Goal: Task Accomplishment & Management: Complete application form

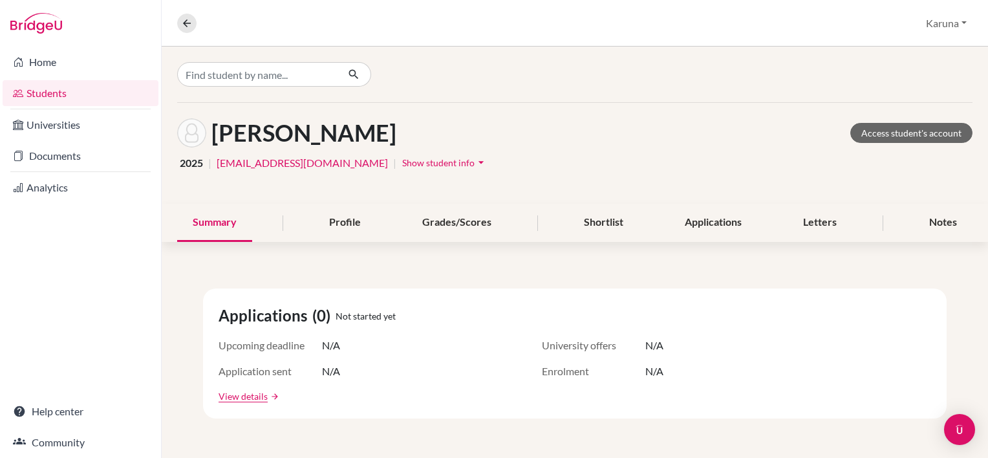
click at [40, 86] on link "Students" at bounding box center [81, 93] width 156 height 26
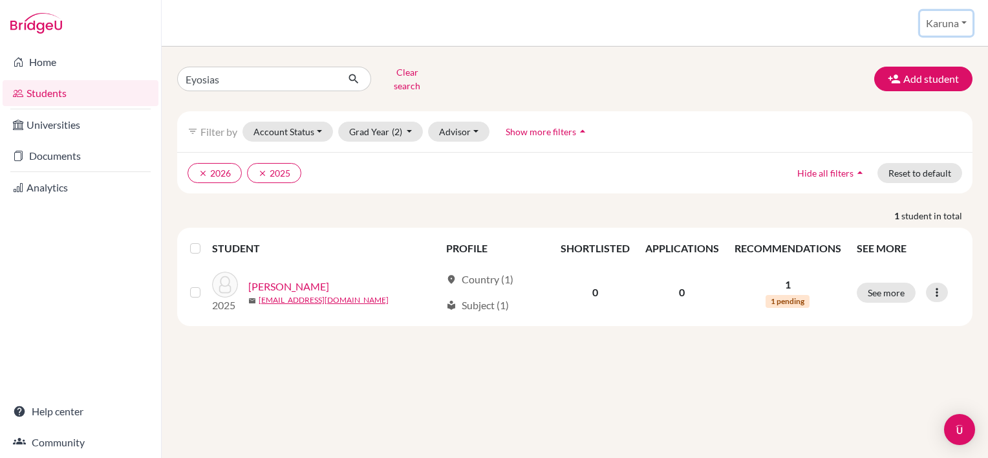
click at [951, 28] on button "Karuna" at bounding box center [946, 23] width 52 height 25
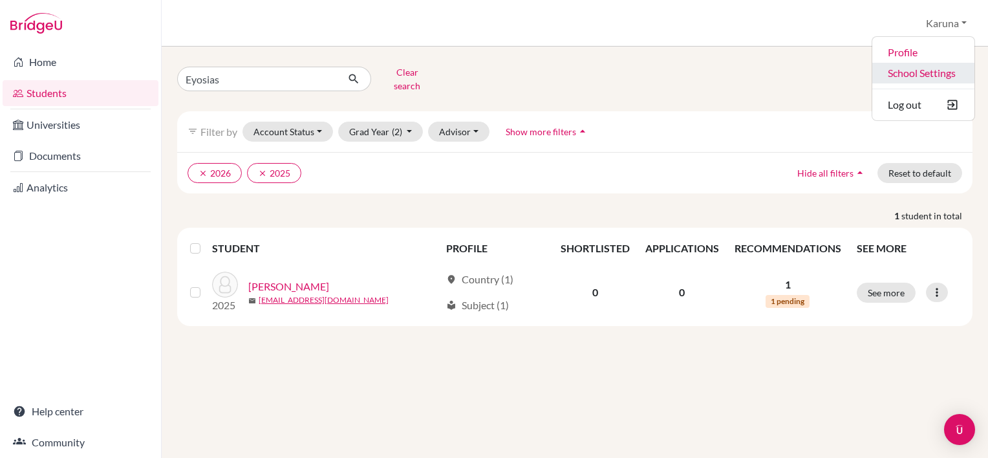
click at [931, 70] on link "School Settings" at bounding box center [923, 73] width 102 height 21
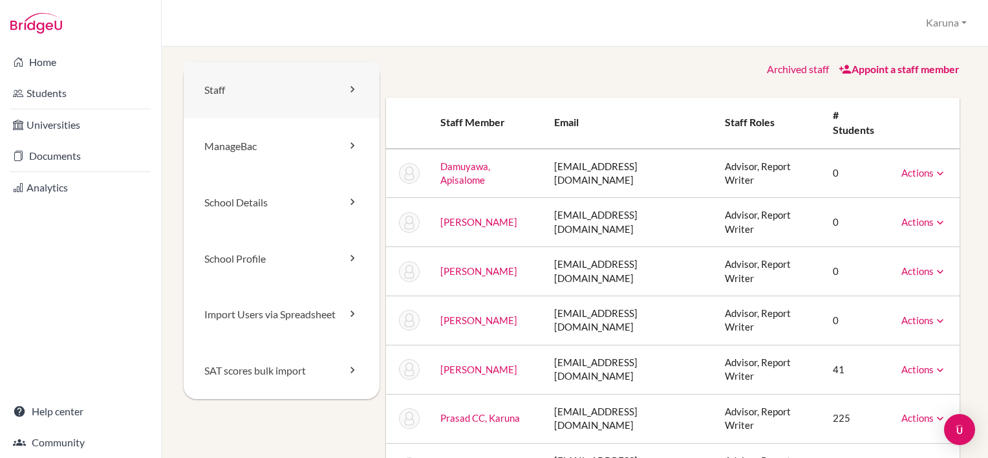
click at [341, 91] on link "Staff" at bounding box center [282, 90] width 196 height 56
click at [884, 70] on link "Appoint a staff member" at bounding box center [898, 69] width 121 height 12
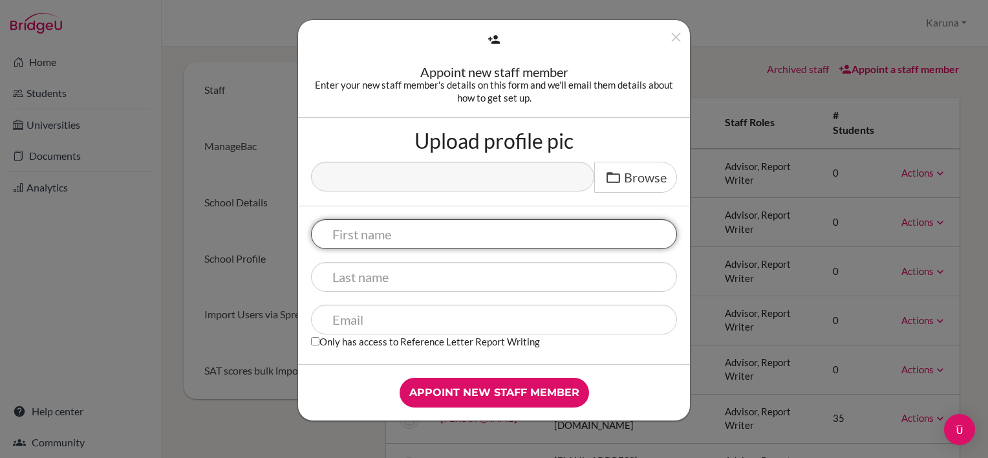
click at [452, 235] on input "text" at bounding box center [494, 234] width 366 height 30
type input "Olivia"
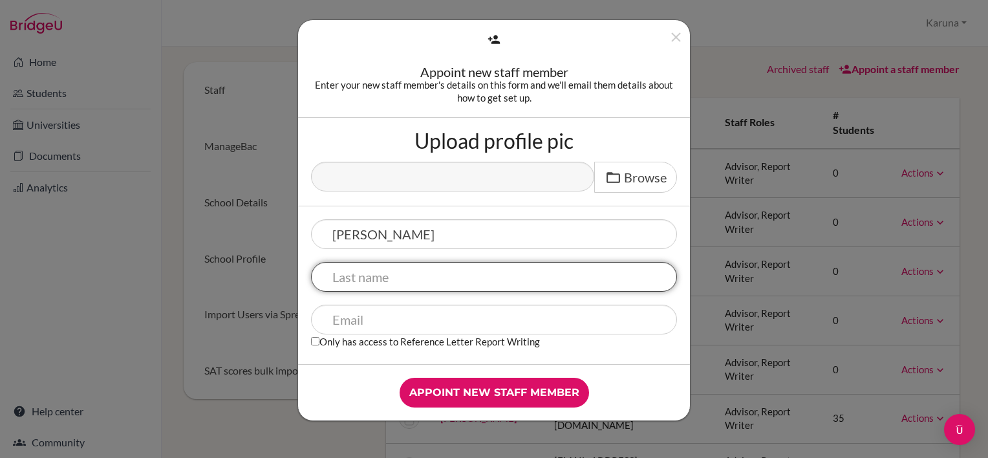
click at [352, 274] on input "text" at bounding box center [494, 277] width 366 height 30
type input "Bova"
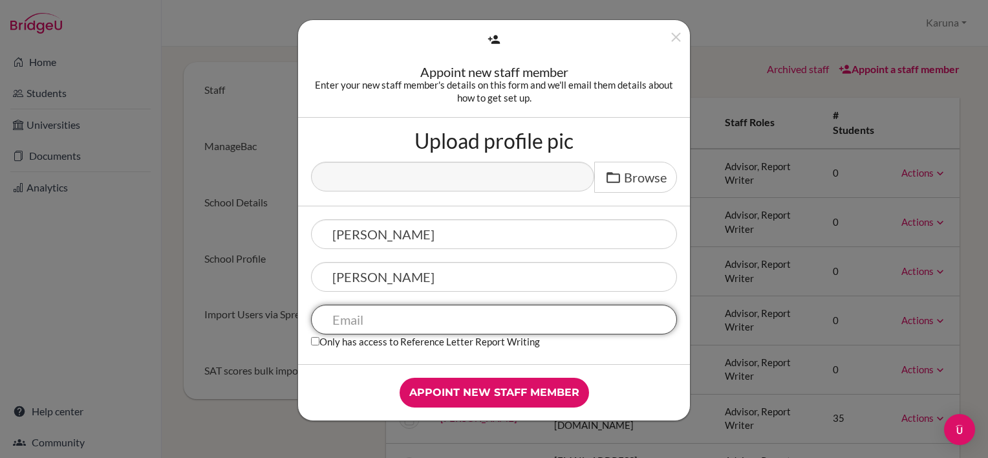
click at [334, 318] on input "text" at bounding box center [494, 319] width 366 height 30
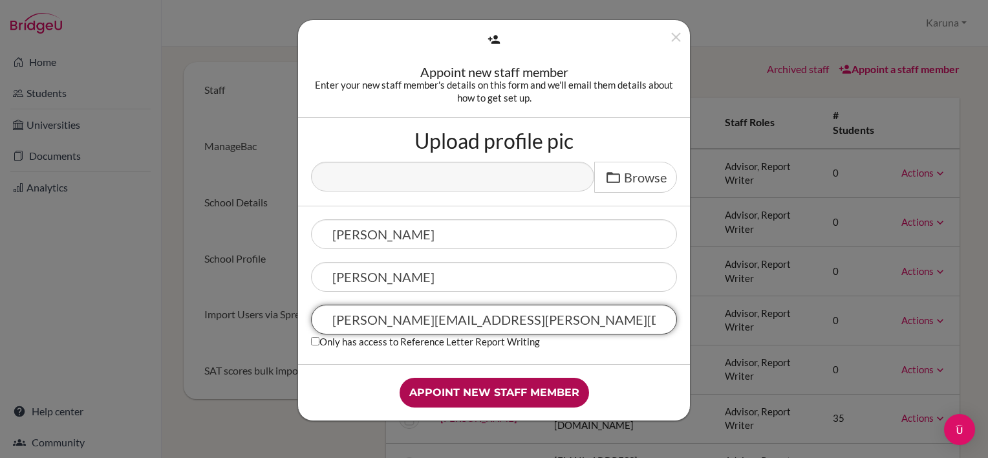
type input "olivia.bova@iss.school.fj"
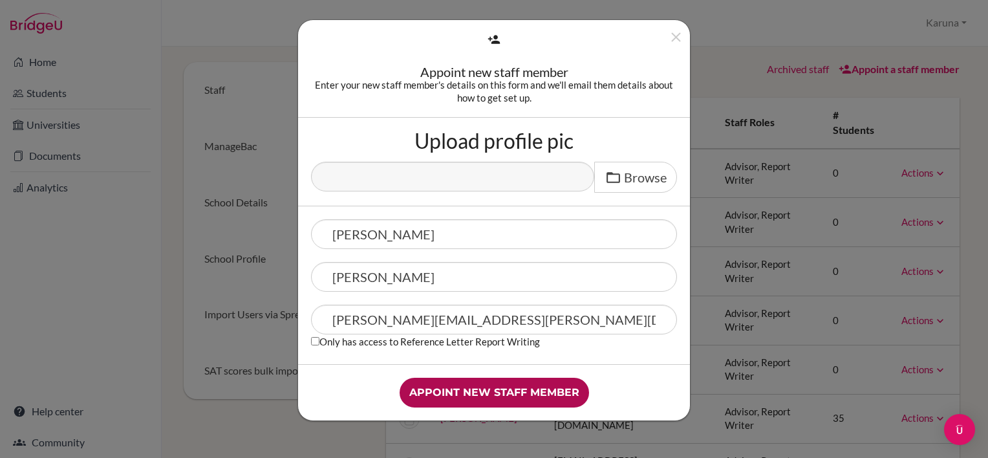
click at [471, 396] on input "Appoint new staff member" at bounding box center [493, 392] width 189 height 30
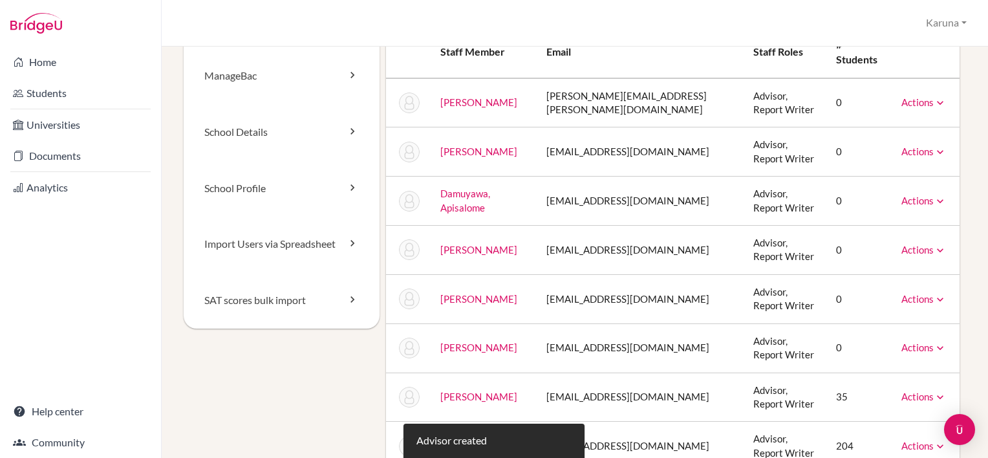
scroll to position [65, 0]
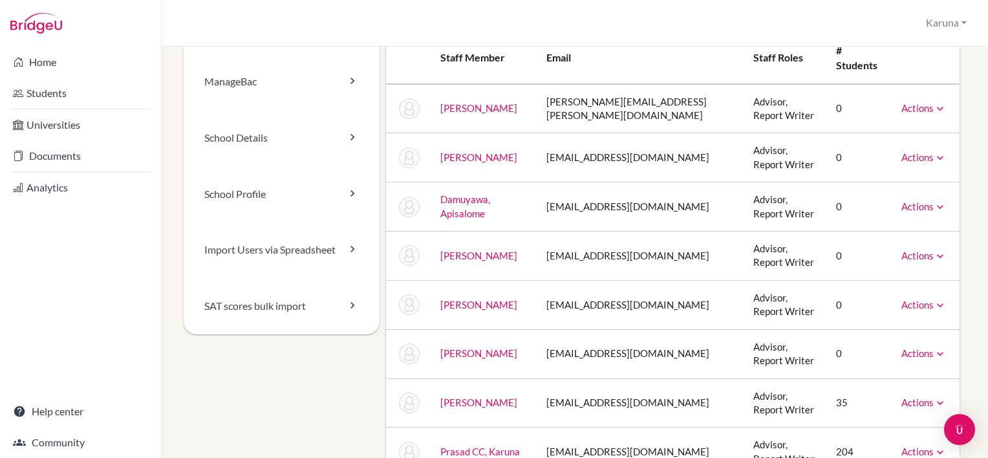
click at [933, 107] on icon at bounding box center [939, 108] width 13 height 13
click at [874, 134] on link "Message" at bounding box center [891, 130] width 110 height 19
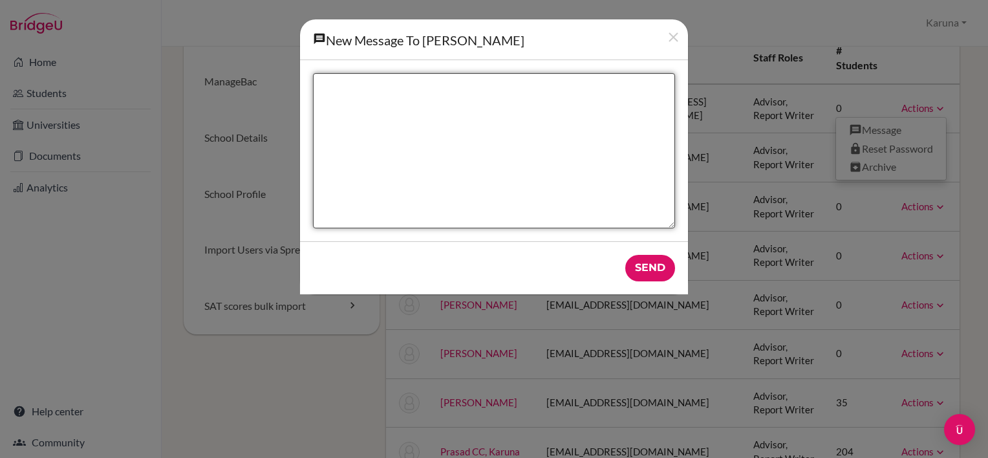
click at [414, 95] on textarea "New message" at bounding box center [494, 150] width 362 height 155
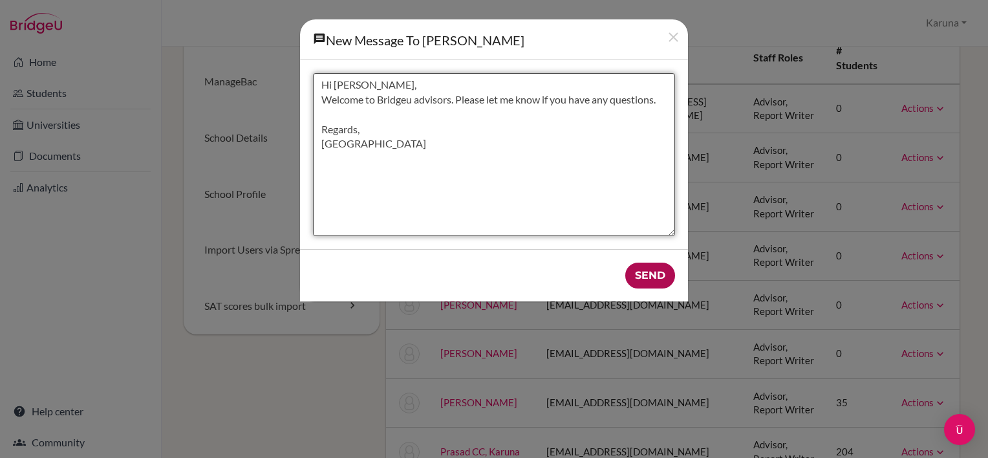
type textarea "Hi [PERSON_NAME], Welcome to Bridgeu advisors. Please let me know if you have a…"
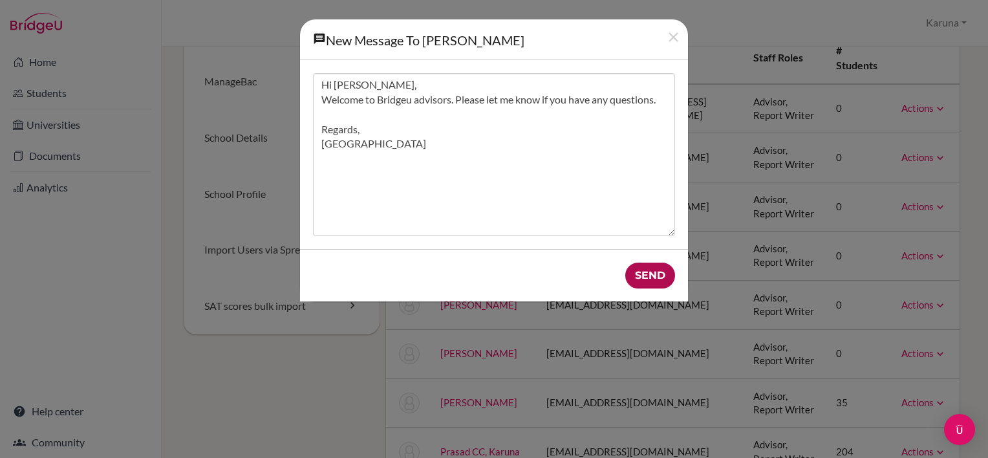
click at [643, 270] on input "Send" at bounding box center [650, 275] width 50 height 27
type input "Send"
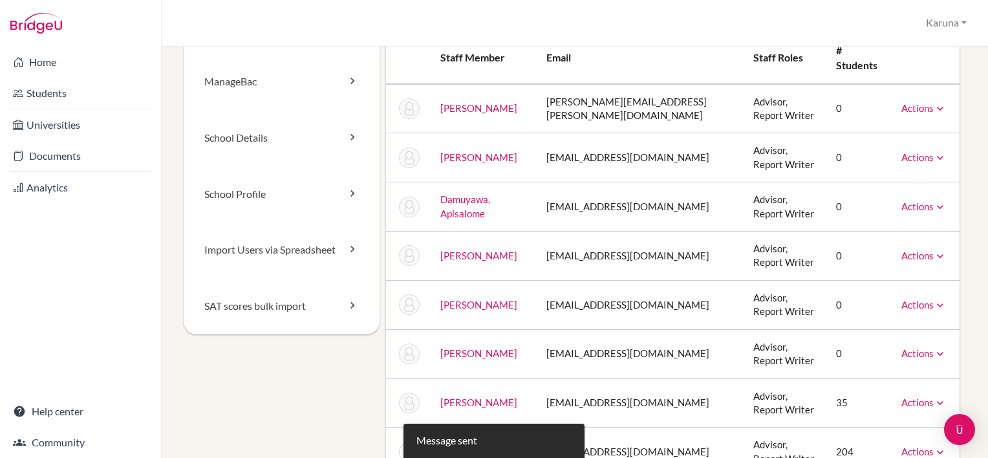
scroll to position [0, 0]
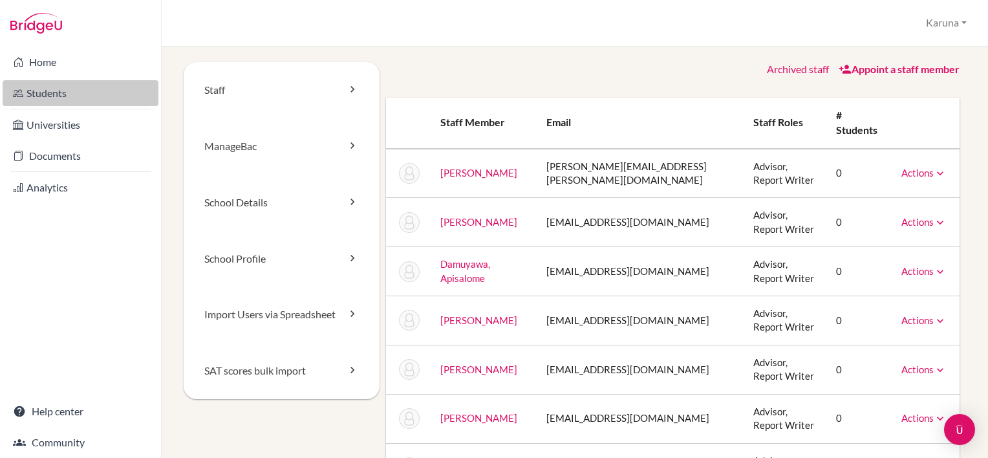
click at [52, 96] on link "Students" at bounding box center [81, 93] width 156 height 26
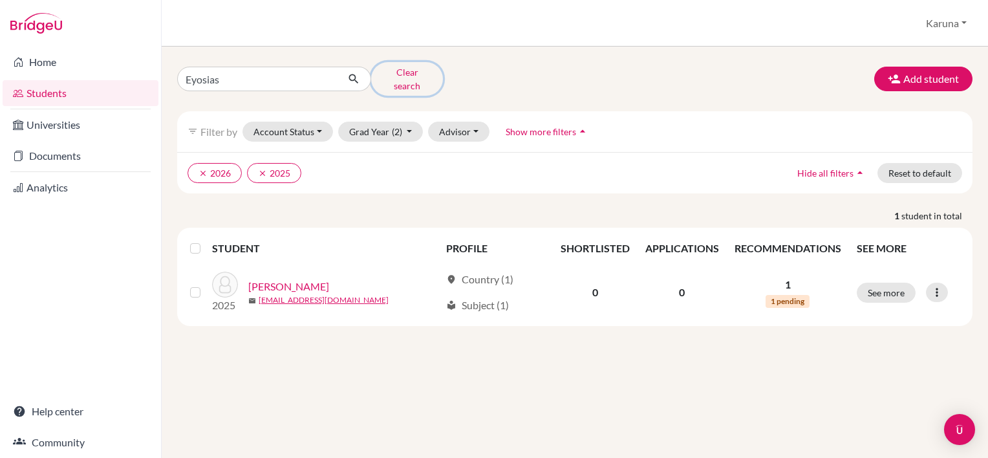
click at [417, 75] on button "Clear search" at bounding box center [407, 79] width 72 height 34
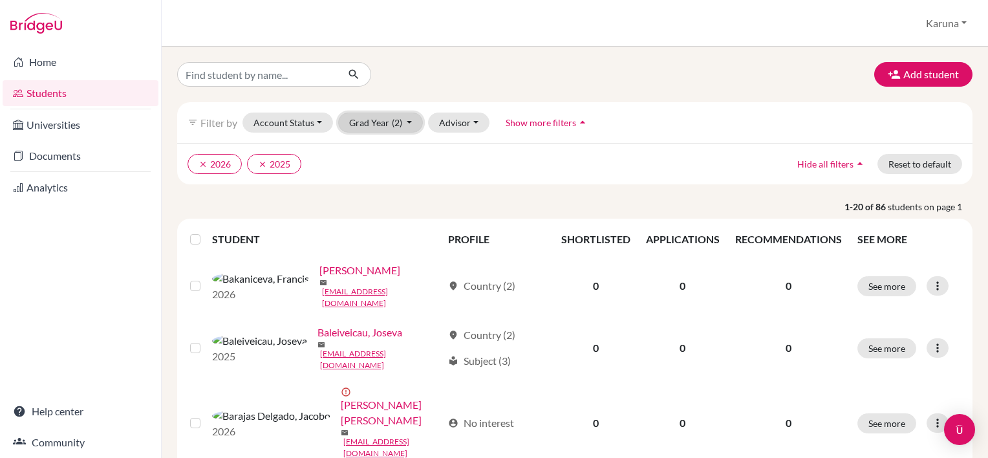
click at [403, 122] on button "Grad Year (2)" at bounding box center [380, 122] width 85 height 20
click at [392, 216] on icon "done" at bounding box center [393, 212] width 13 height 13
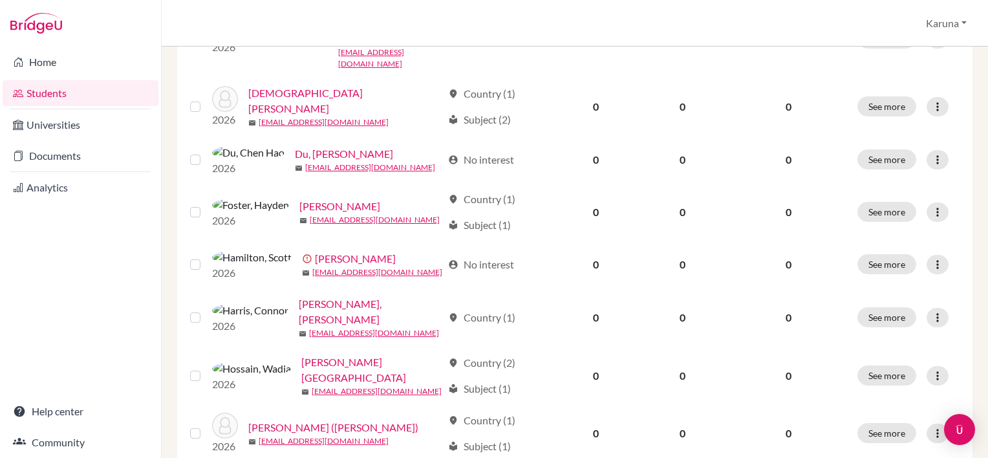
scroll to position [711, 0]
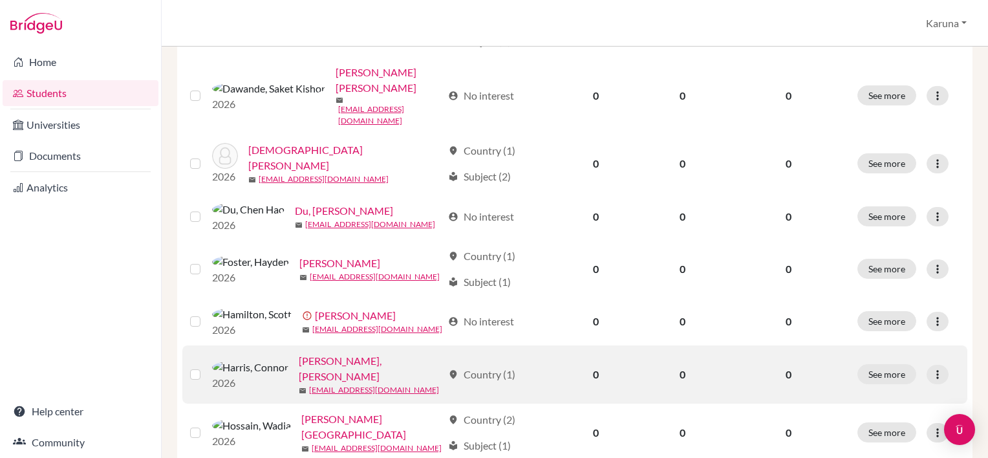
click at [300, 353] on link "[PERSON_NAME], [PERSON_NAME]" at bounding box center [370, 368] width 143 height 31
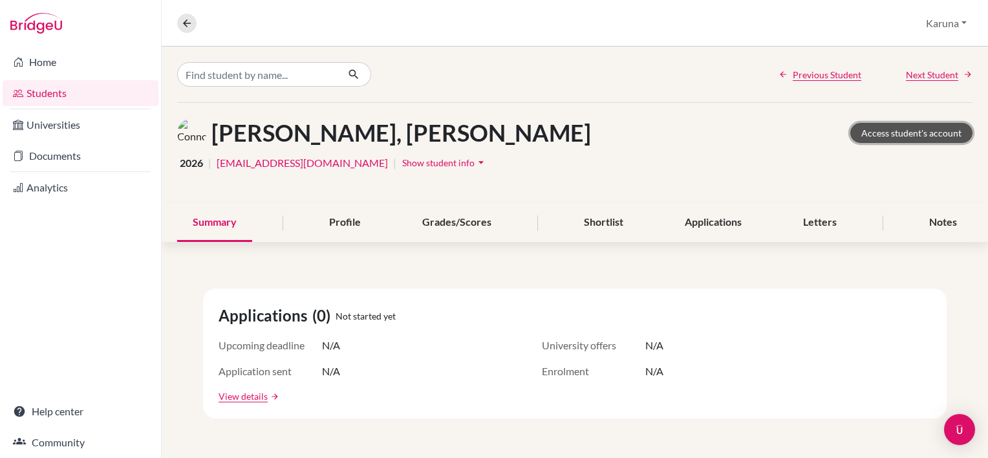
click at [866, 133] on link "Access student's account" at bounding box center [911, 133] width 122 height 20
